Goal: Navigation & Orientation: Go to known website

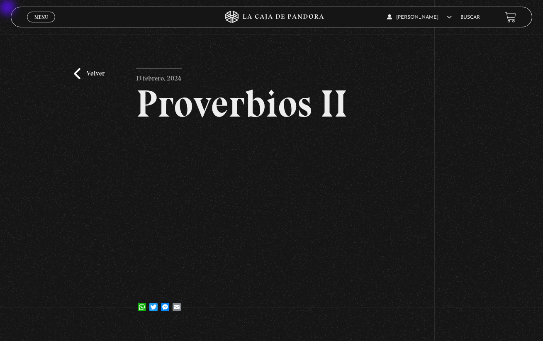
click at [98, 71] on link "Volver" at bounding box center [89, 73] width 31 height 11
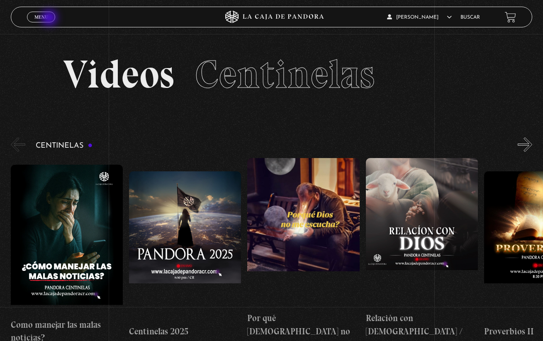
click at [47, 18] on span "Menu" at bounding box center [41, 17] width 14 height 5
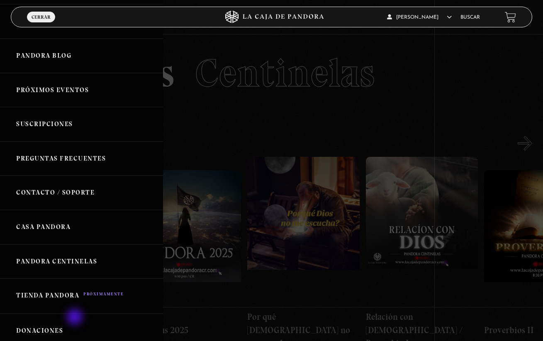
scroll to position [265, 0]
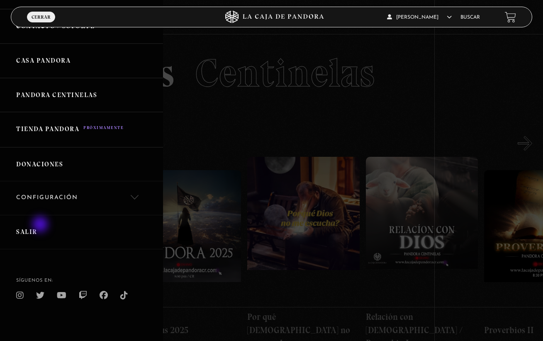
click at [41, 224] on link "Salir" at bounding box center [81, 232] width 163 height 34
